Goal: Check status

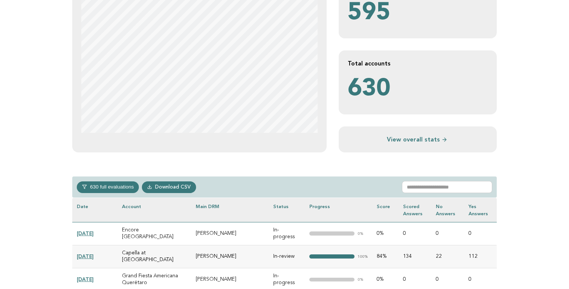
scroll to position [183, 0]
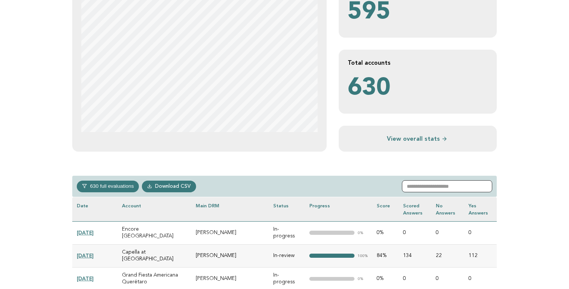
click at [426, 188] on input "text" at bounding box center [447, 186] width 90 height 12
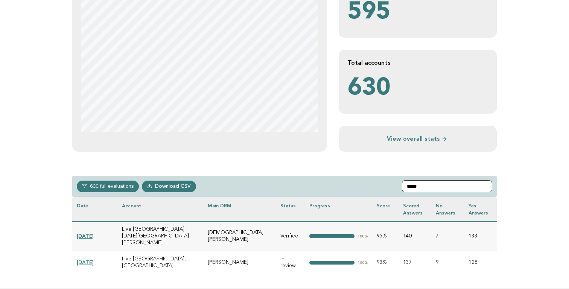
type input "****"
click at [86, 259] on link "[DATE]" at bounding box center [85, 262] width 17 height 6
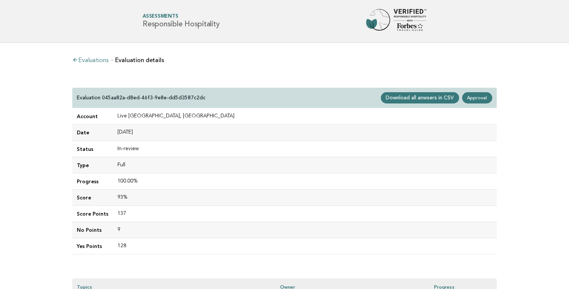
click at [237, 118] on td "Live [GEOGRAPHIC_DATA], [GEOGRAPHIC_DATA]" at bounding box center [305, 116] width 384 height 16
drag, startPoint x: 237, startPoint y: 118, endPoint x: 116, endPoint y: 117, distance: 121.3
click at [116, 117] on td "Live [GEOGRAPHIC_DATA], [GEOGRAPHIC_DATA]" at bounding box center [305, 116] width 384 height 16
copy td "Live [GEOGRAPHIC_DATA], [GEOGRAPHIC_DATA]"
